Goal: Task Accomplishment & Management: Manage account settings

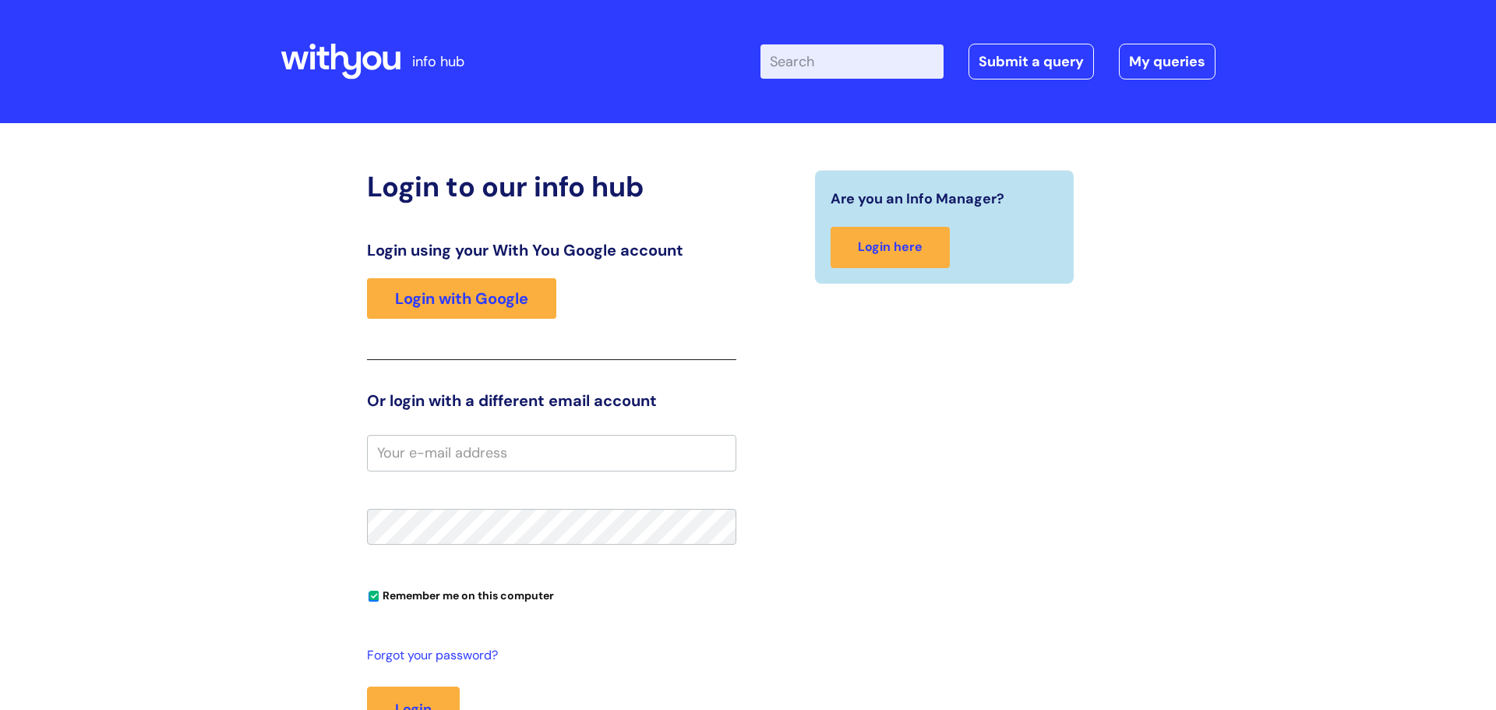
click at [657, 453] on input "email" at bounding box center [551, 453] width 369 height 36
type input "[PERSON_NAME][EMAIL_ADDRESS][PERSON_NAME][DOMAIN_NAME]"
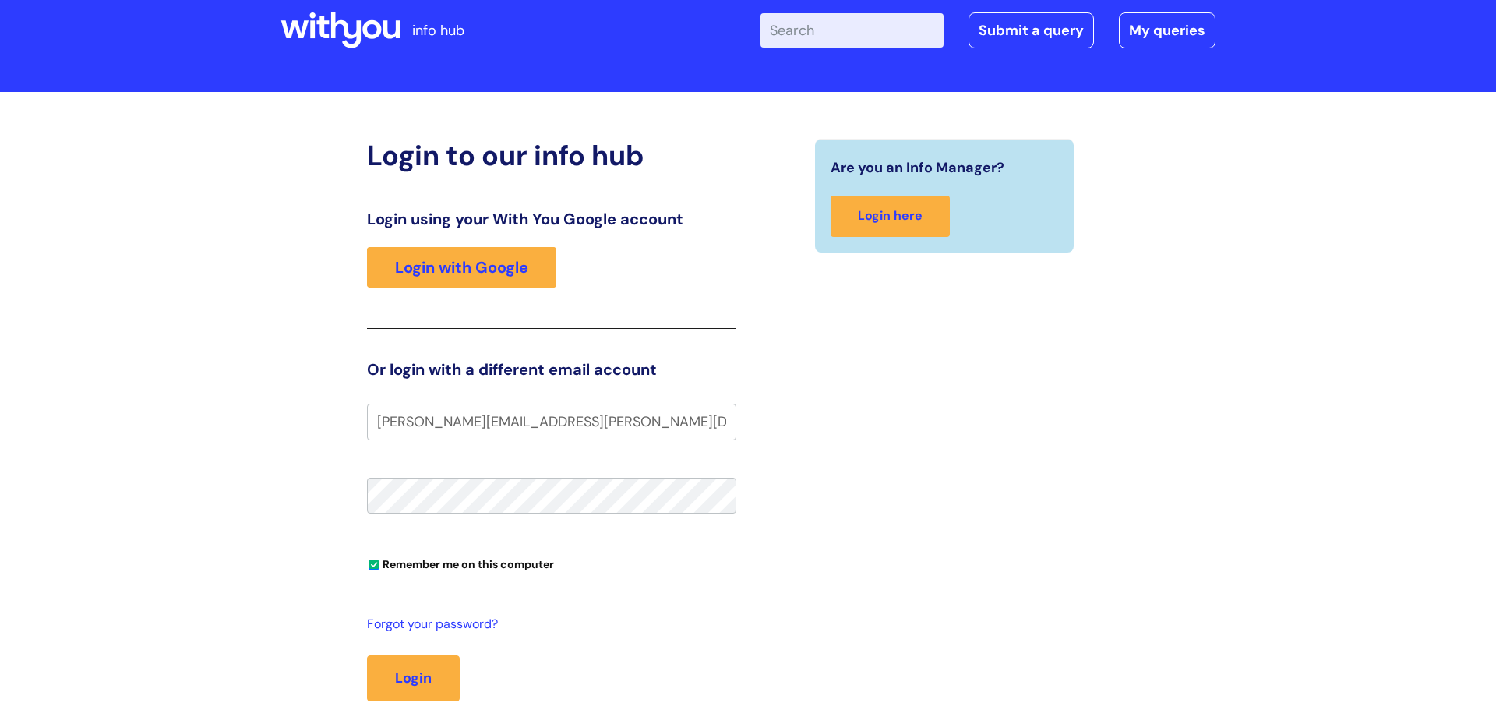
scroll to position [54, 0]
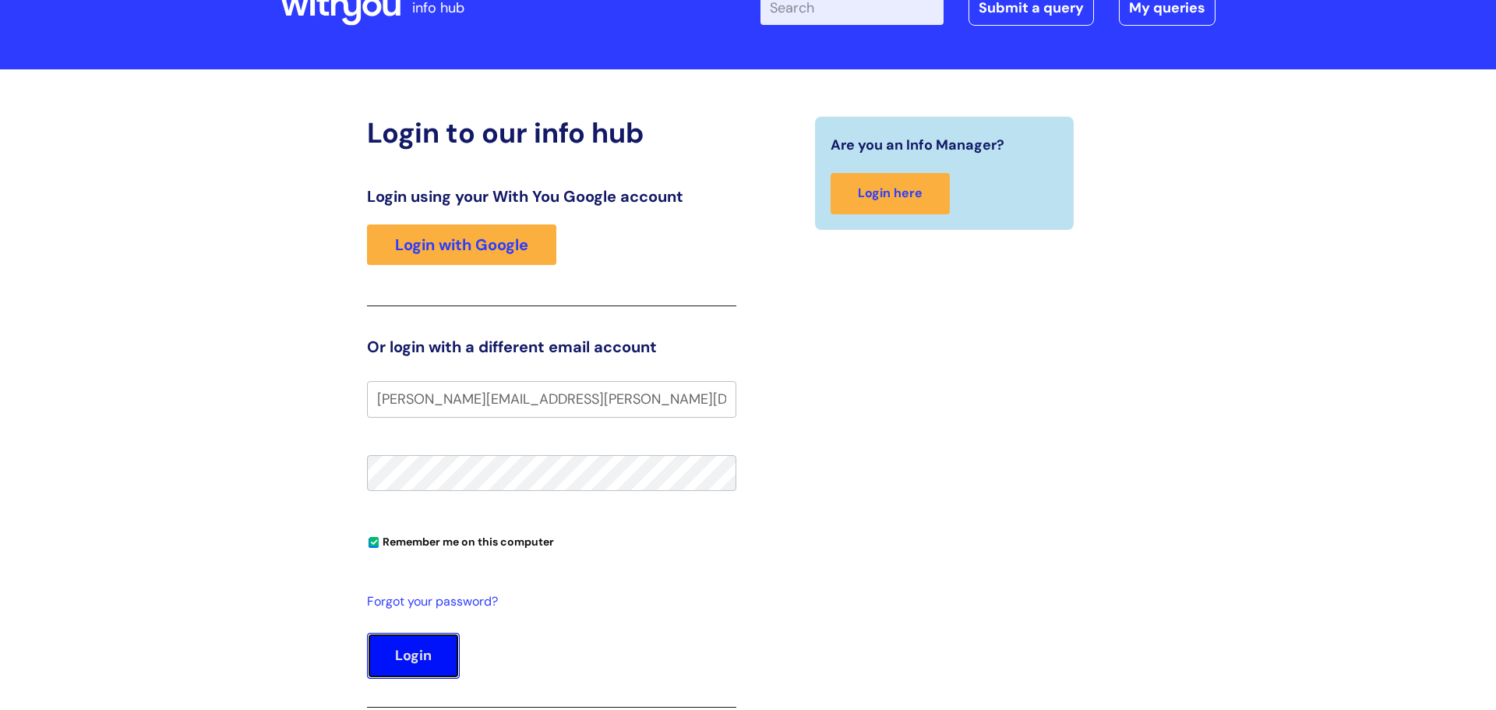
click at [403, 650] on button "Login" at bounding box center [413, 655] width 93 height 45
